Goal: Find specific page/section: Find specific page/section

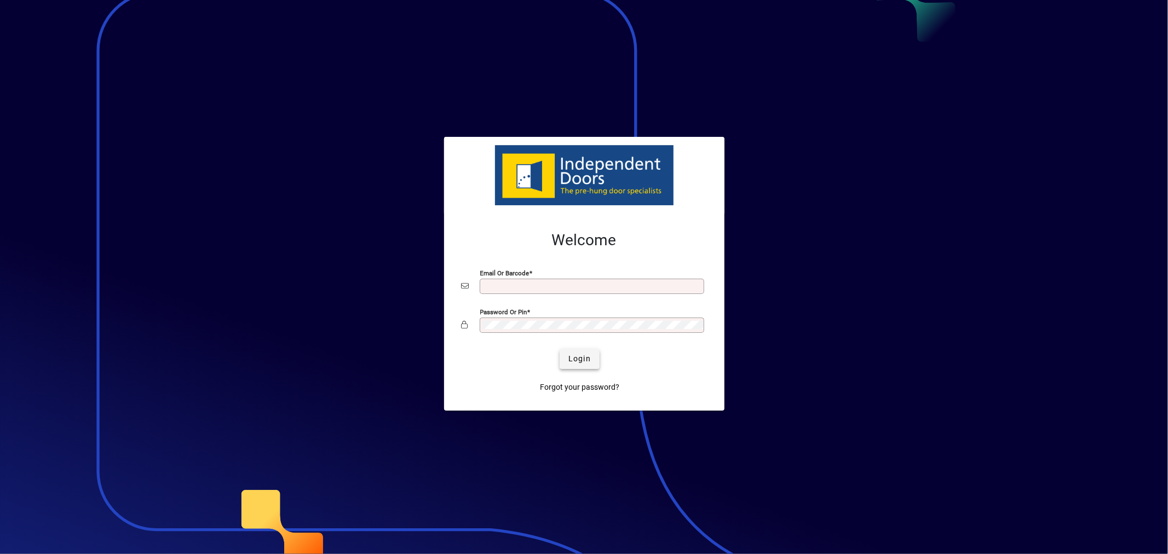
type input "**********"
click at [576, 360] on span "Login" at bounding box center [580, 359] width 22 height 12
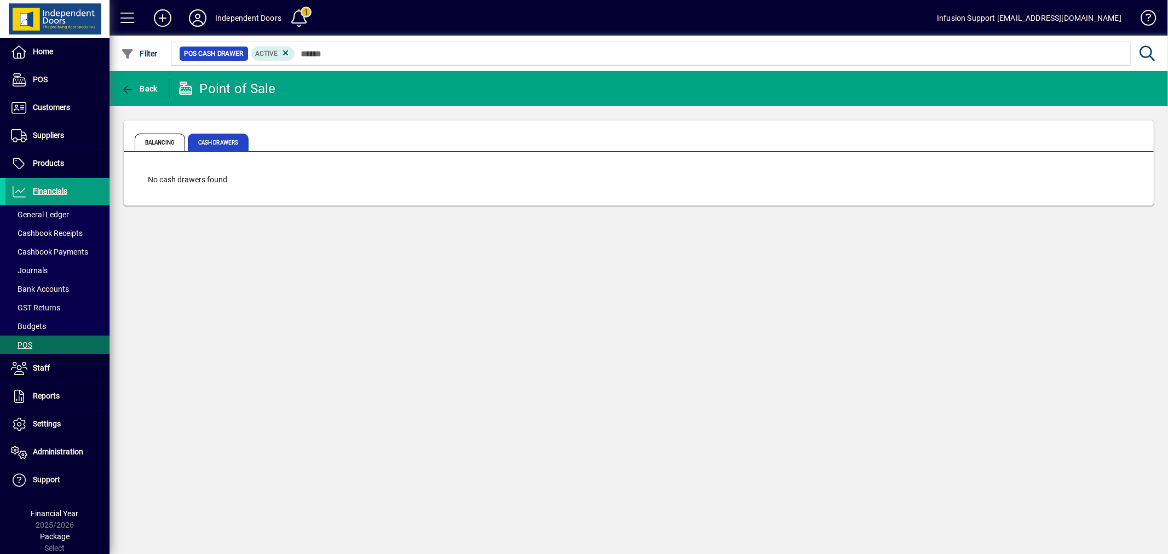
drag, startPoint x: 284, startPoint y: 357, endPoint x: 434, endPoint y: 406, distance: 158.6
click at [318, 369] on div "Back Point of Sale Balancing Cash Drawers No cash drawers found" at bounding box center [639, 312] width 1059 height 483
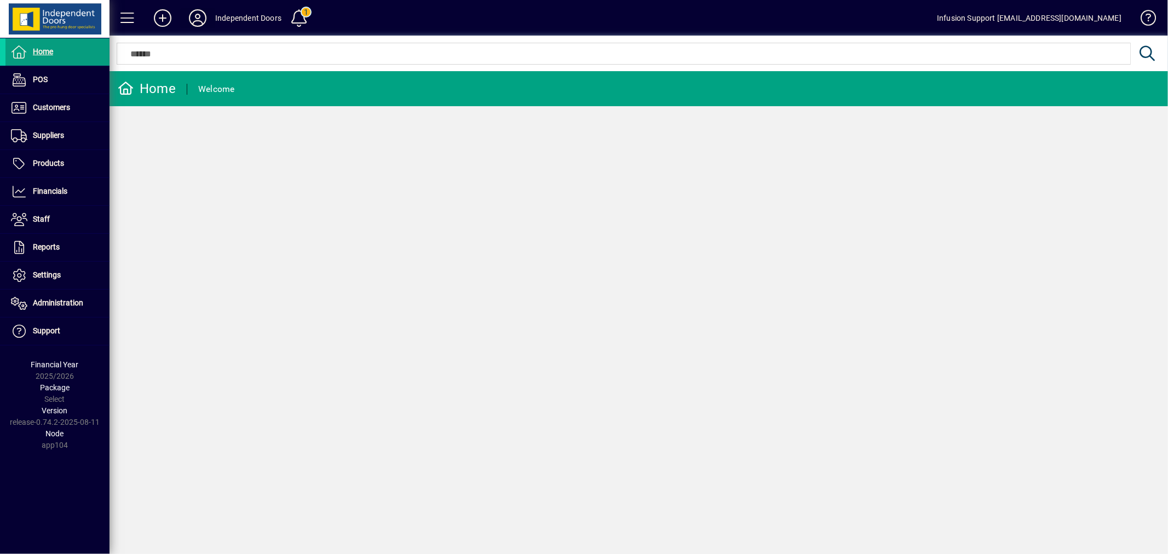
click at [195, 12] on icon at bounding box center [198, 18] width 22 height 18
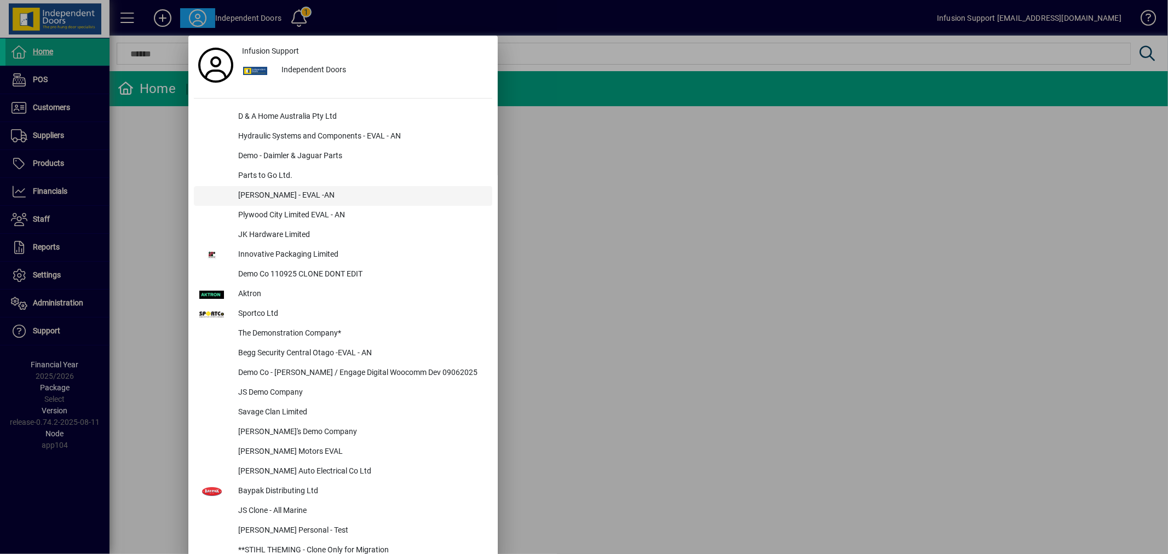
click at [306, 189] on div "[PERSON_NAME] - EVAL -AN" at bounding box center [360, 196] width 263 height 20
